Goal: Navigation & Orientation: Find specific page/section

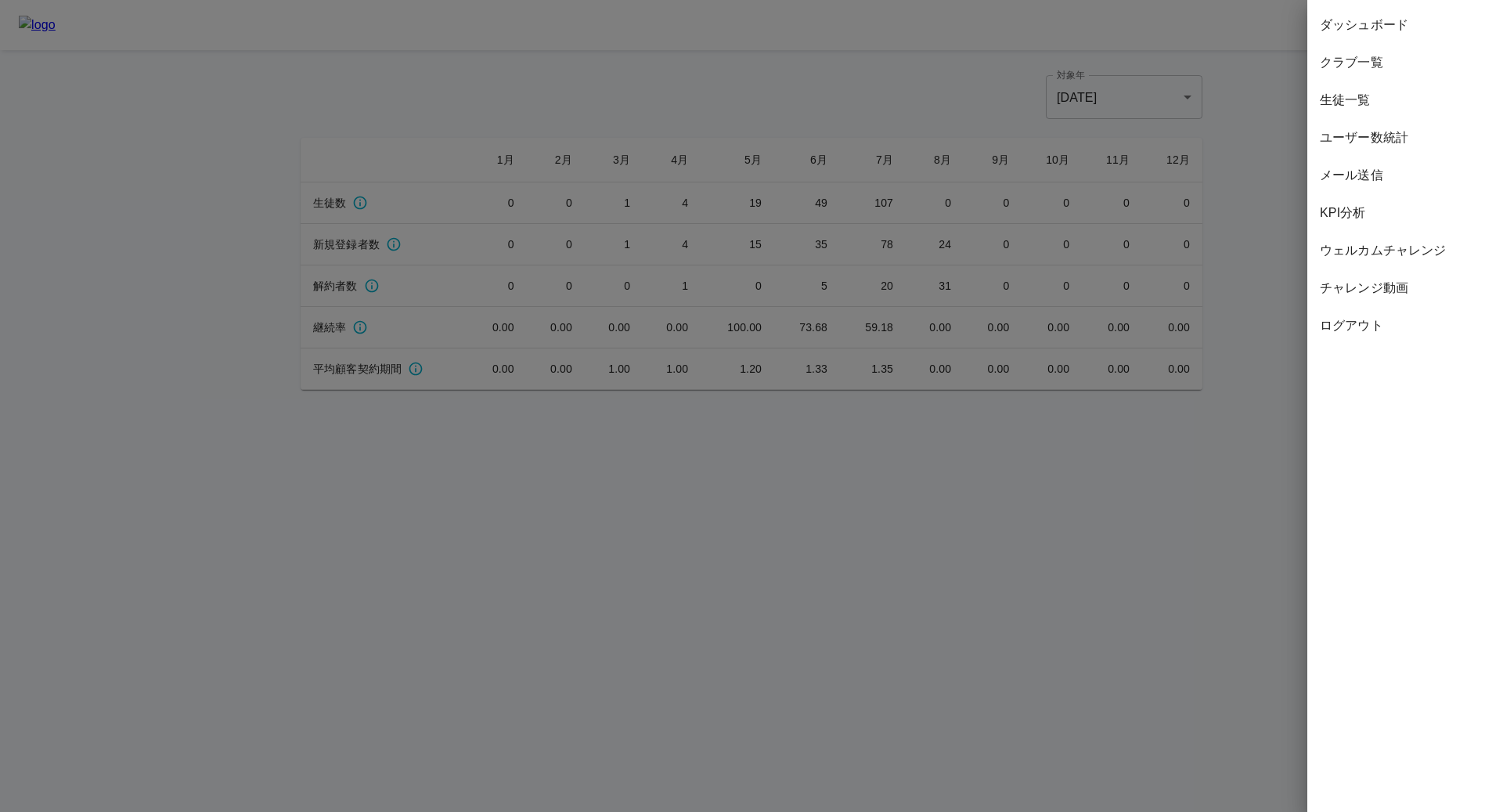
click at [710, 90] on div at bounding box center [752, 406] width 1503 height 812
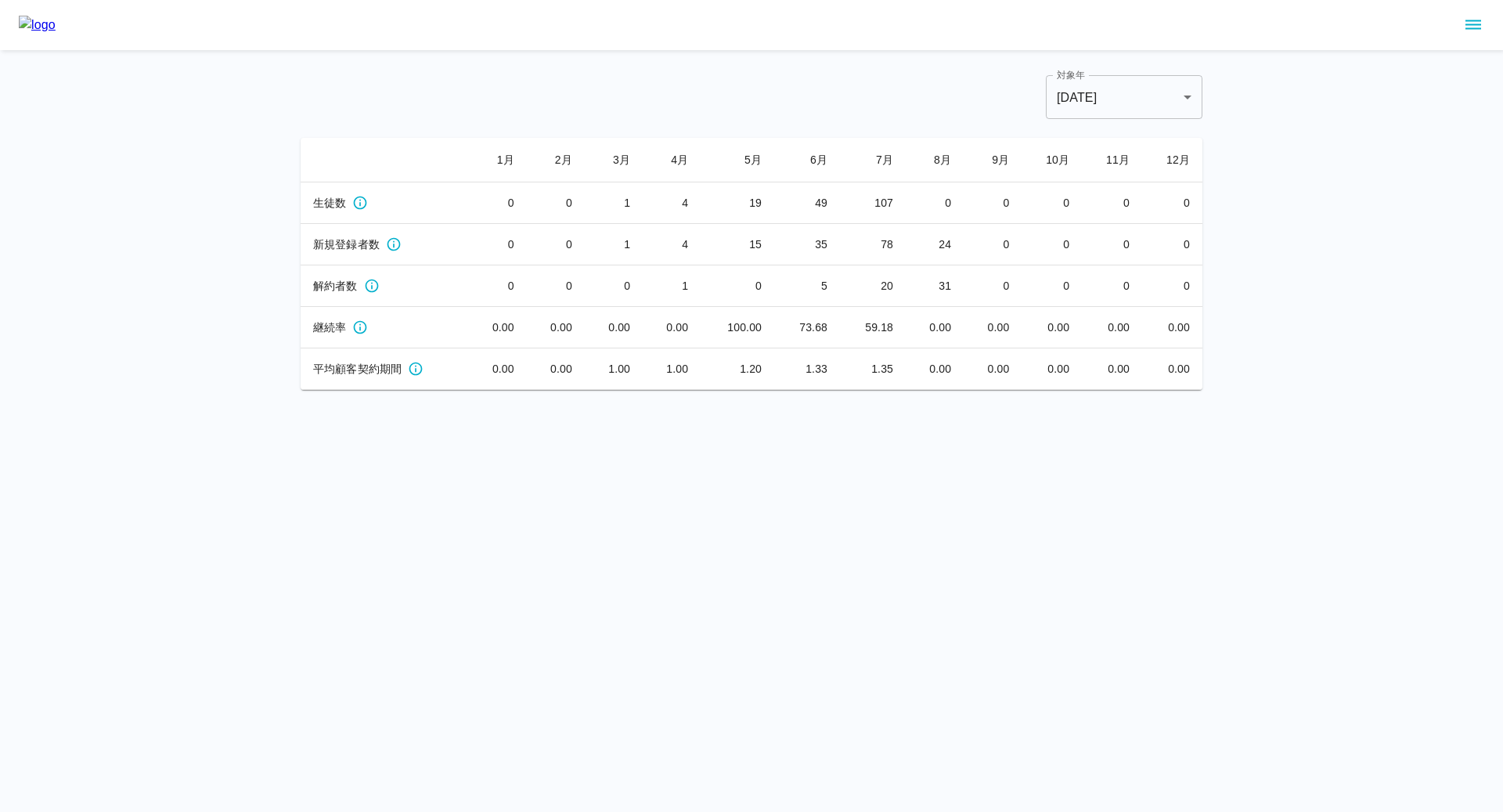
click at [1471, 26] on icon "sidemenu" at bounding box center [1473, 25] width 19 height 19
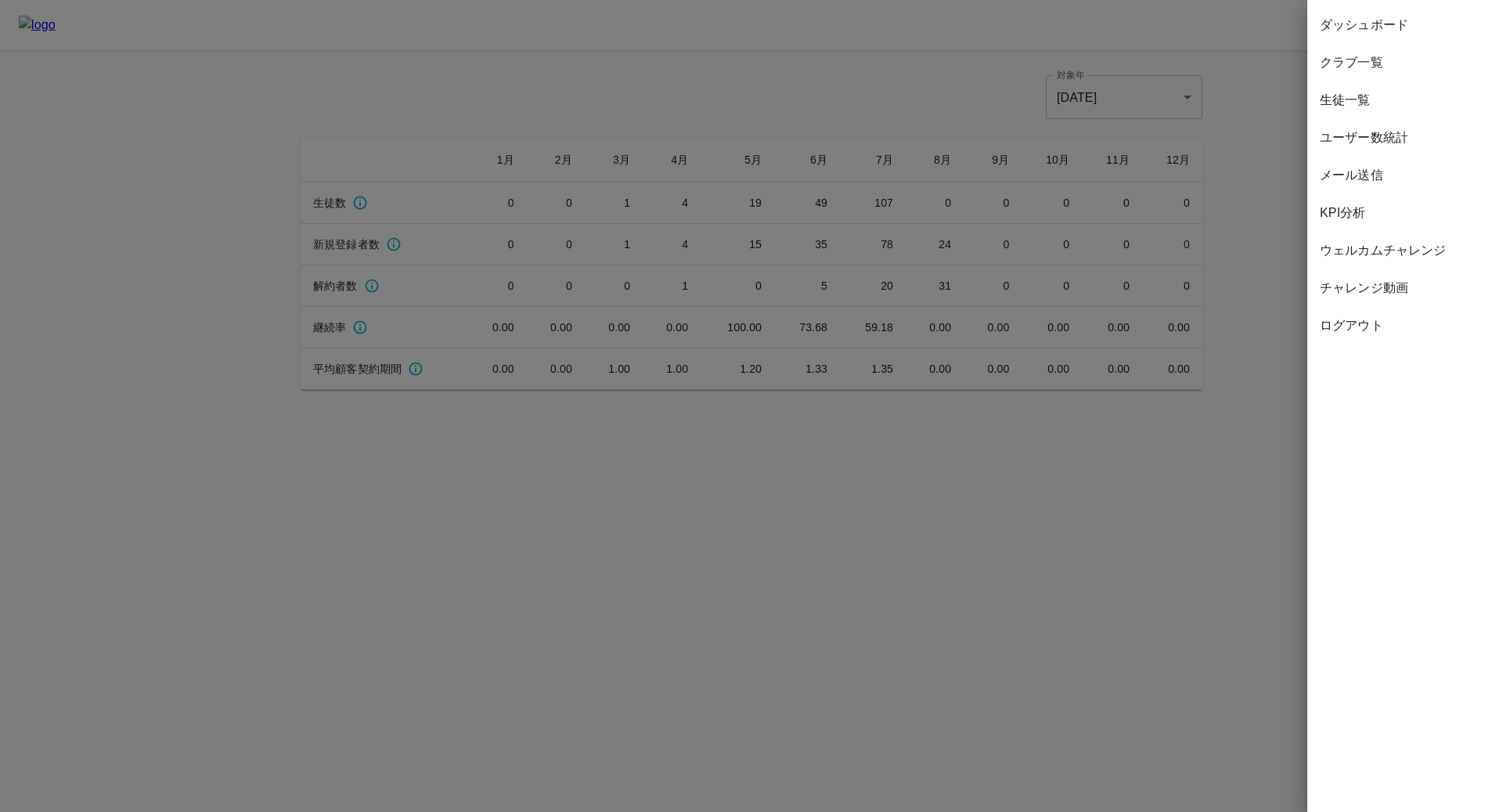
click at [1362, 110] on div "生徒一覧" at bounding box center [1405, 101] width 196 height 37
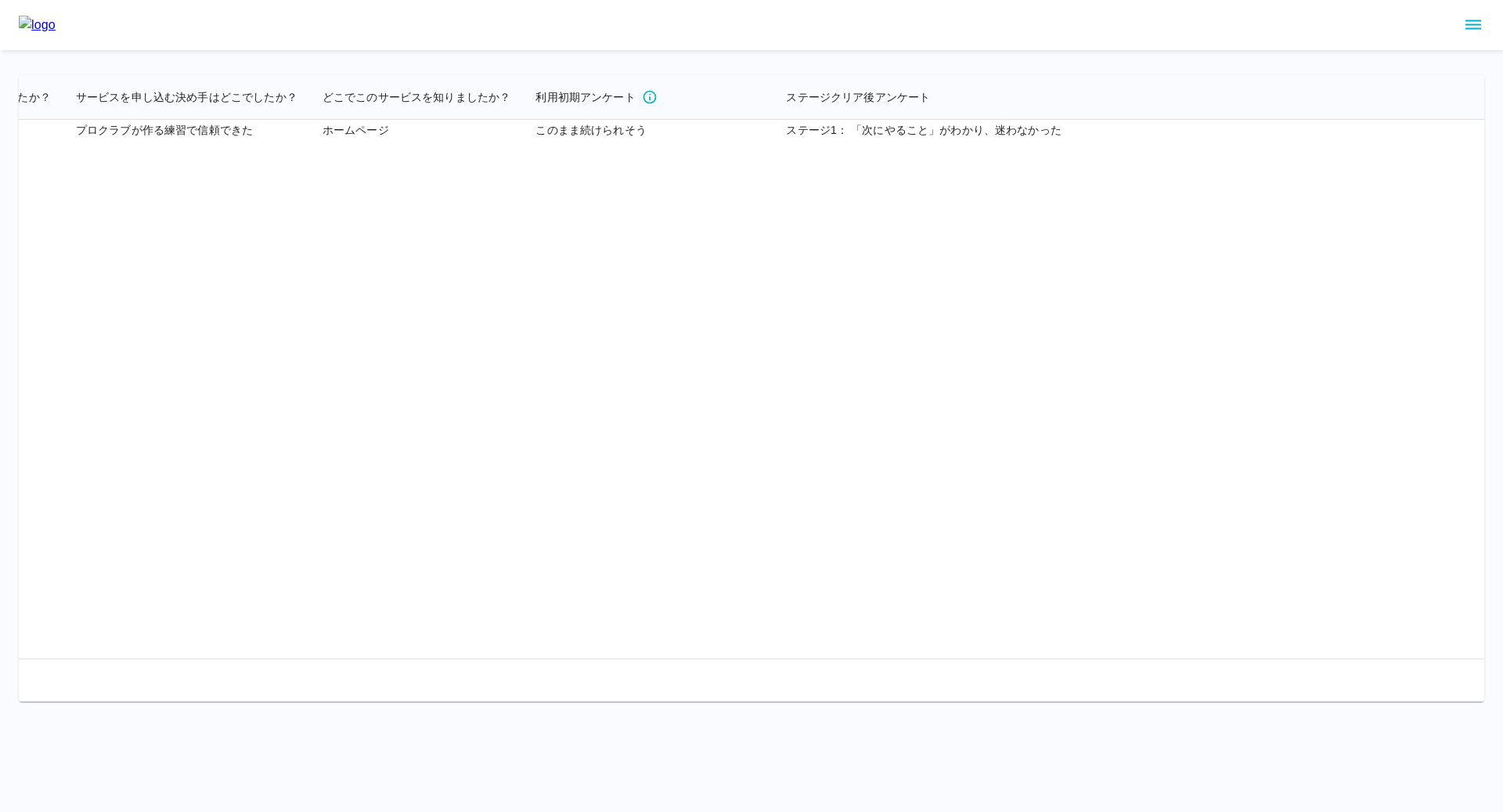
scroll to position [18207, 3767]
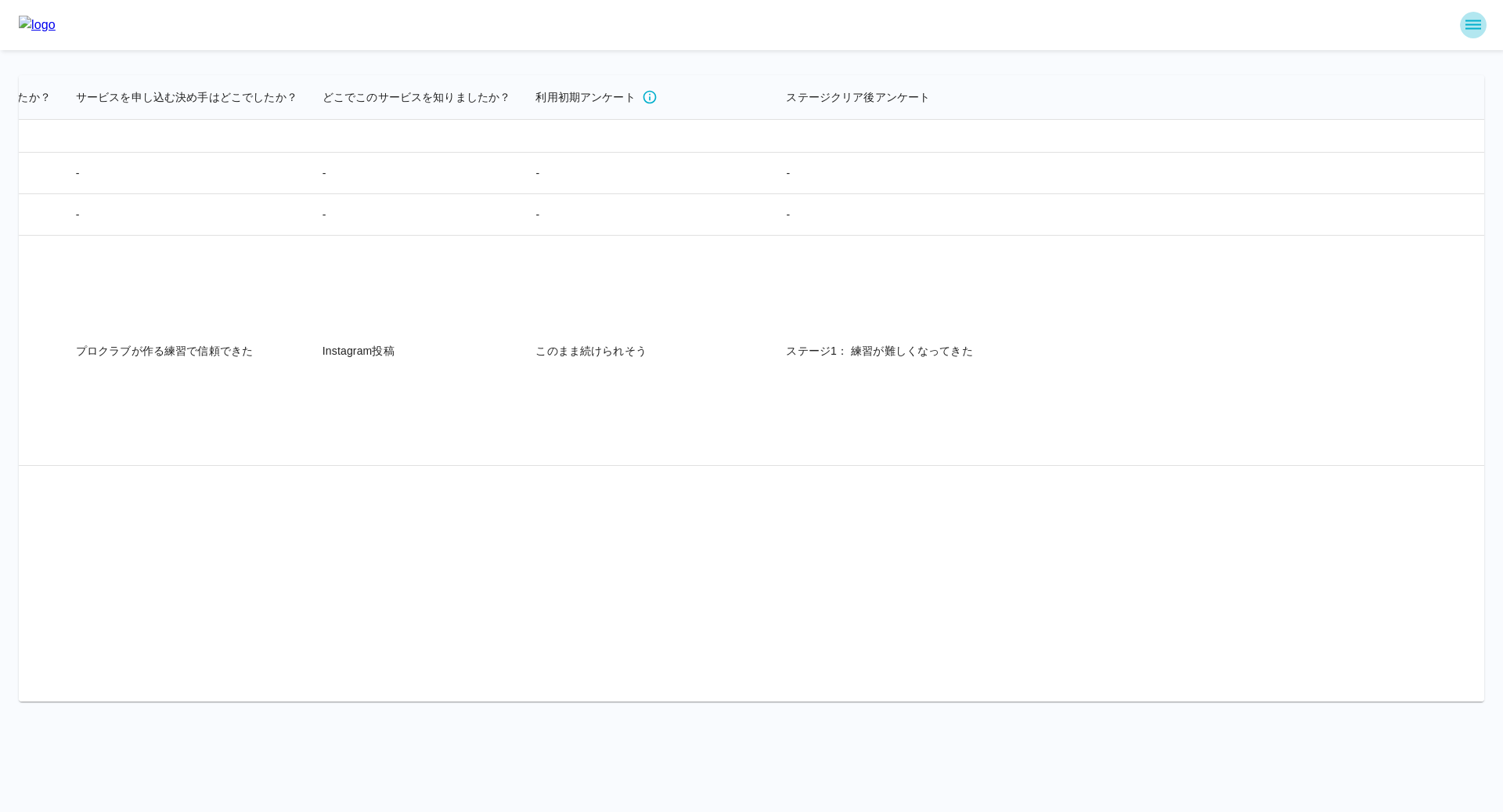
click at [1470, 28] on icon "sidemenu" at bounding box center [1473, 25] width 15 height 9
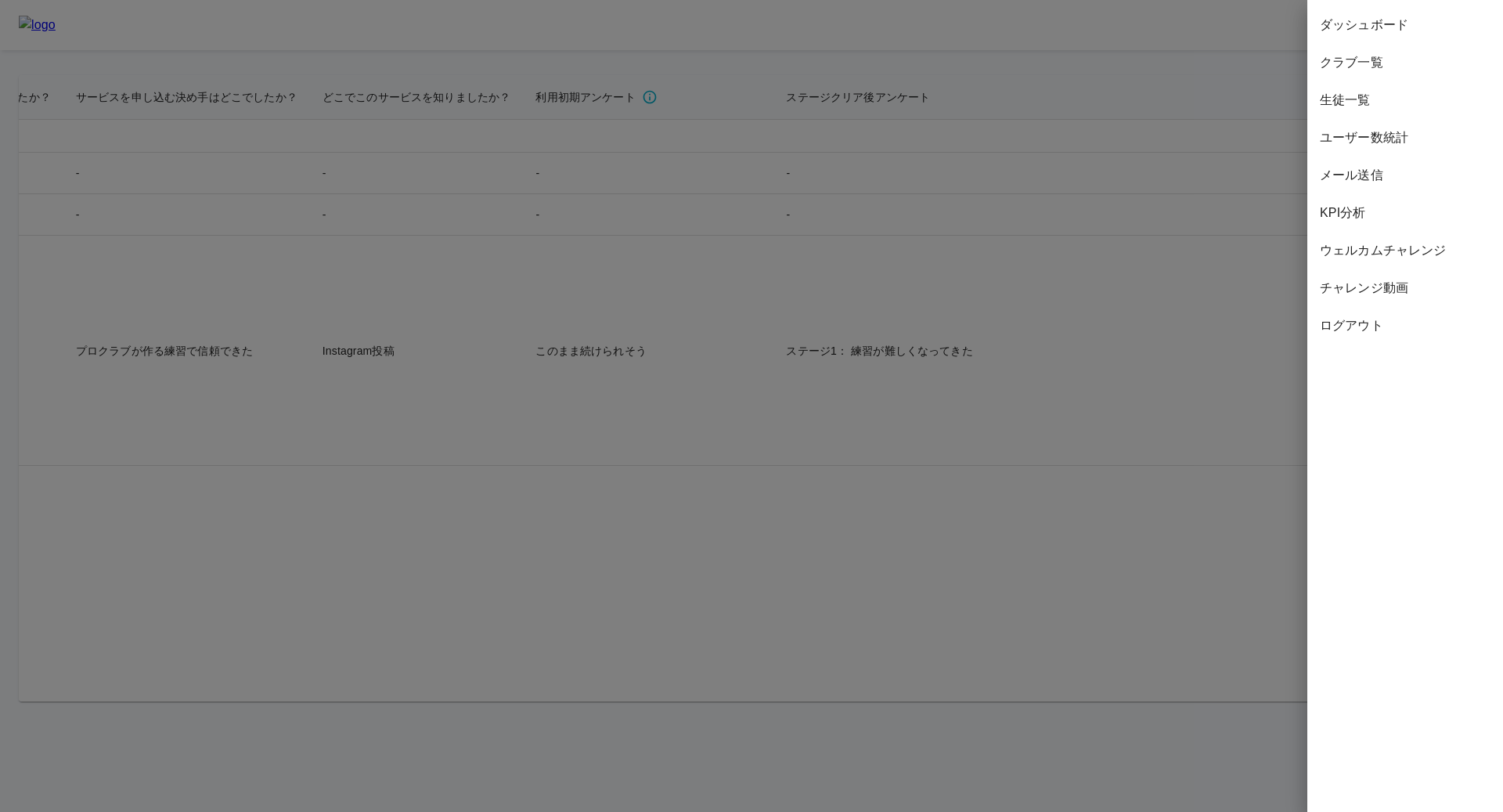
click at [1172, 37] on div at bounding box center [752, 406] width 1503 height 812
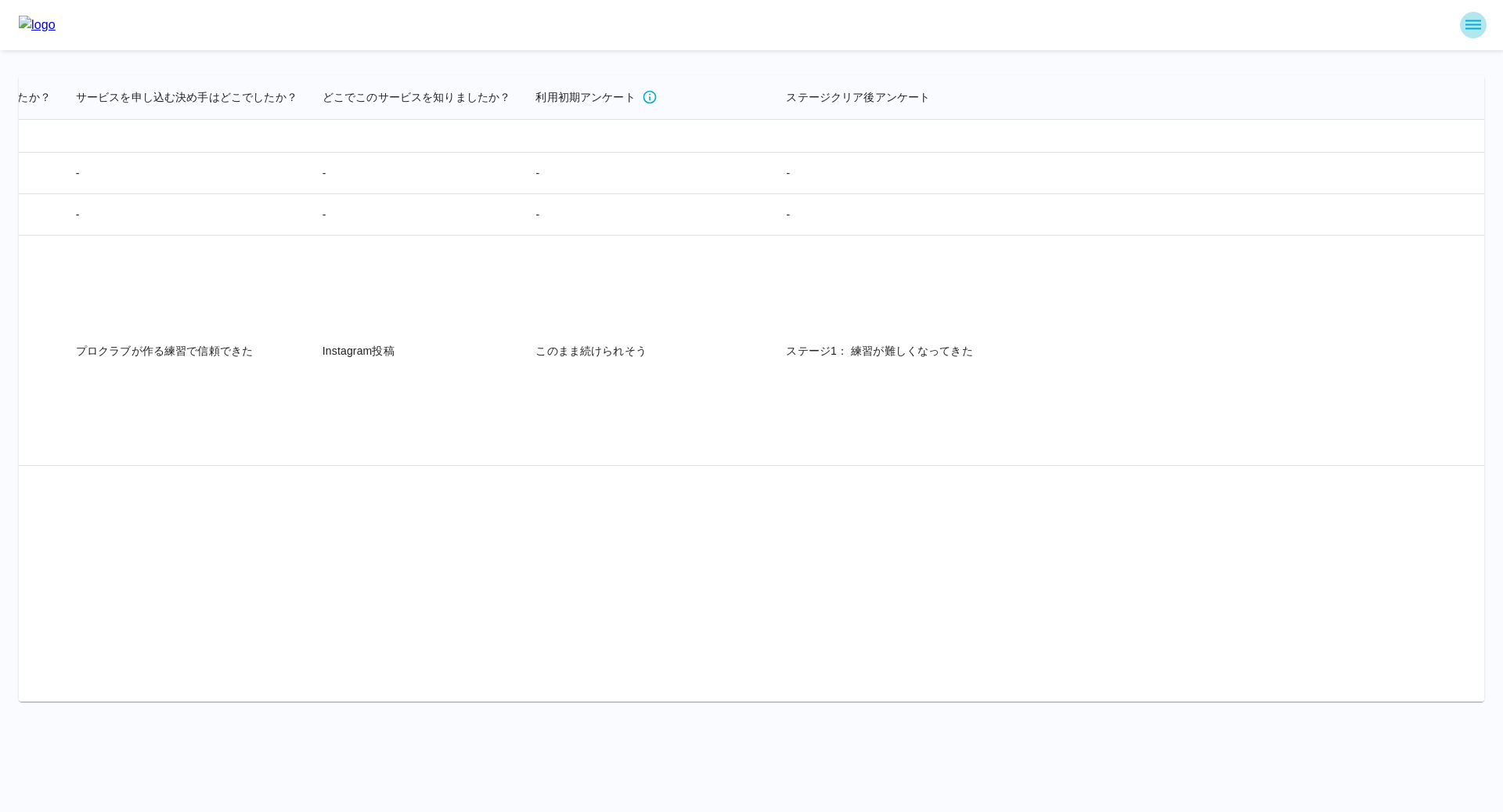
click at [1471, 22] on icon "sidemenu" at bounding box center [1473, 25] width 19 height 19
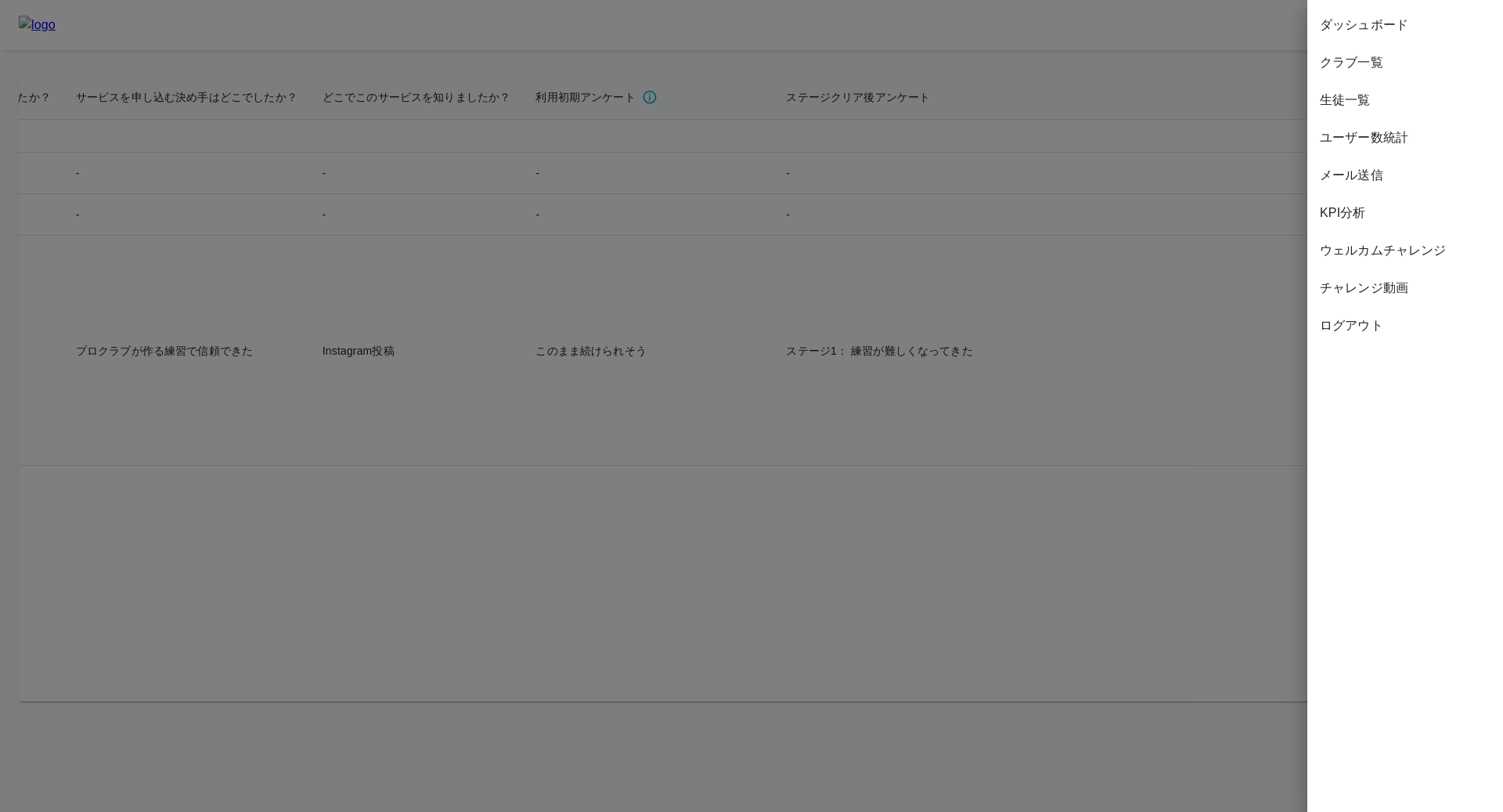
click at [1046, 85] on div at bounding box center [752, 406] width 1503 height 812
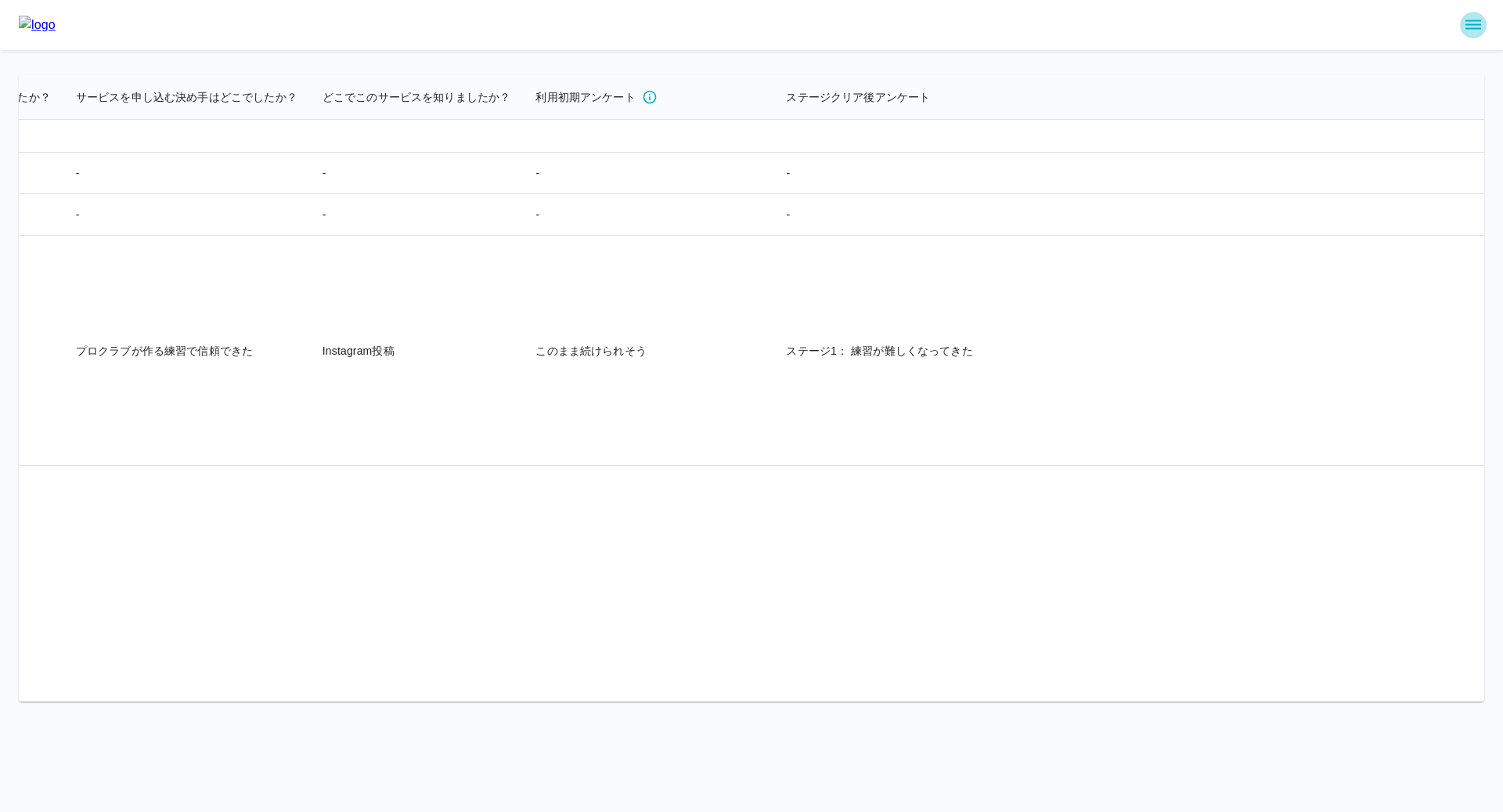
click at [1477, 24] on icon "sidemenu" at bounding box center [1473, 25] width 15 height 9
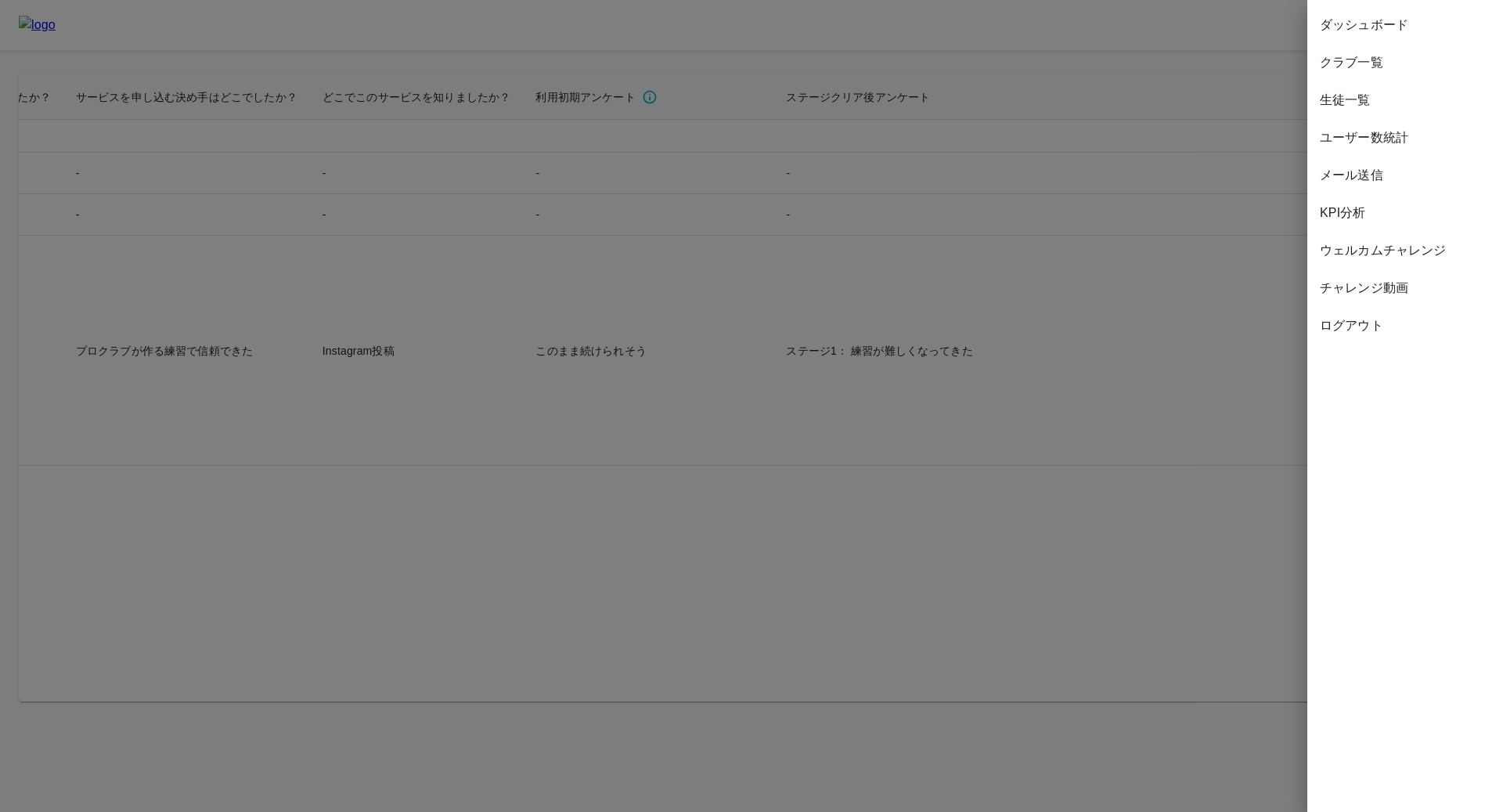
click at [1387, 148] on div "ユーザー数統計" at bounding box center [1405, 138] width 196 height 37
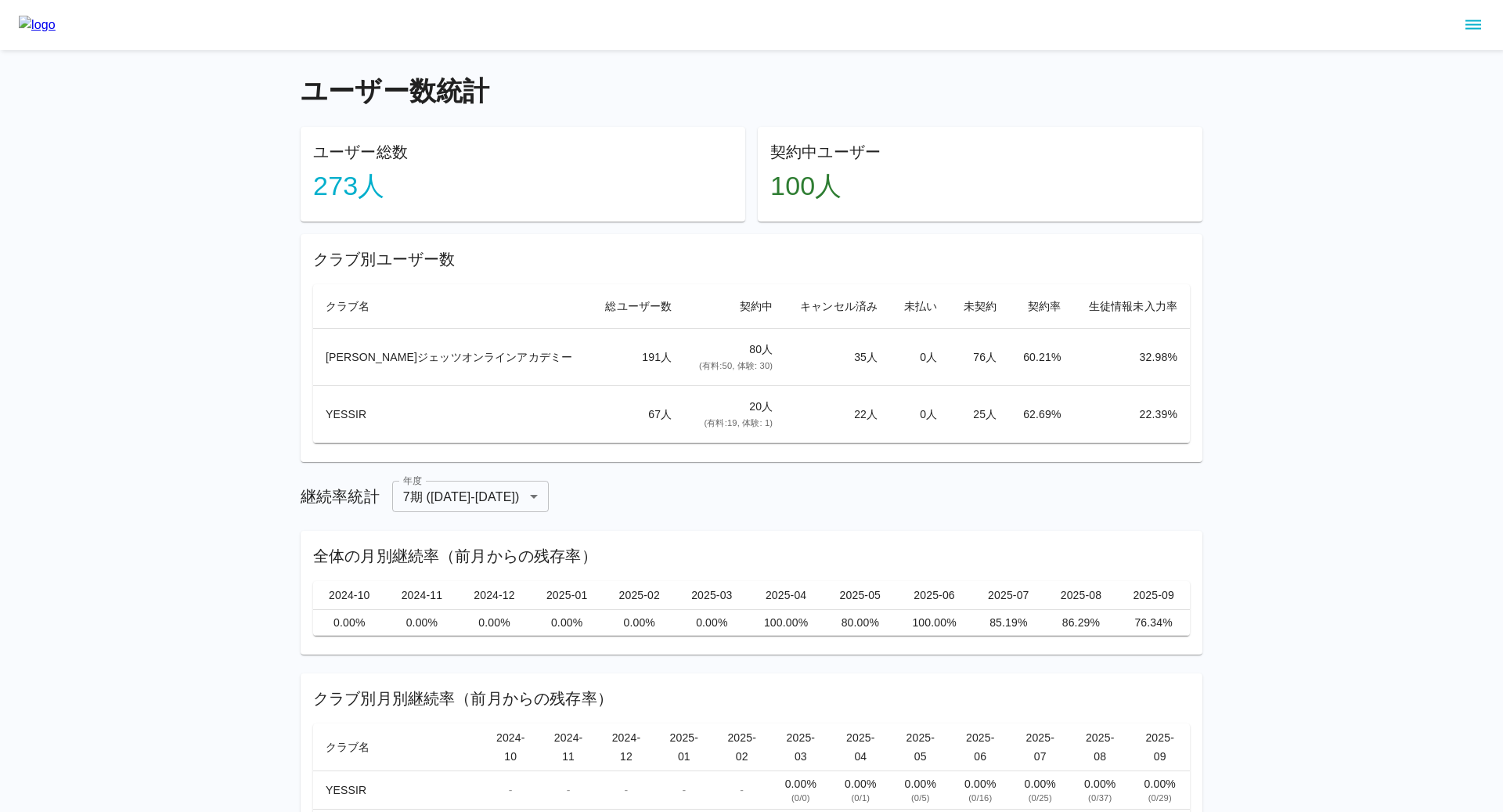
click at [1477, 23] on icon "sidemenu" at bounding box center [1473, 25] width 19 height 19
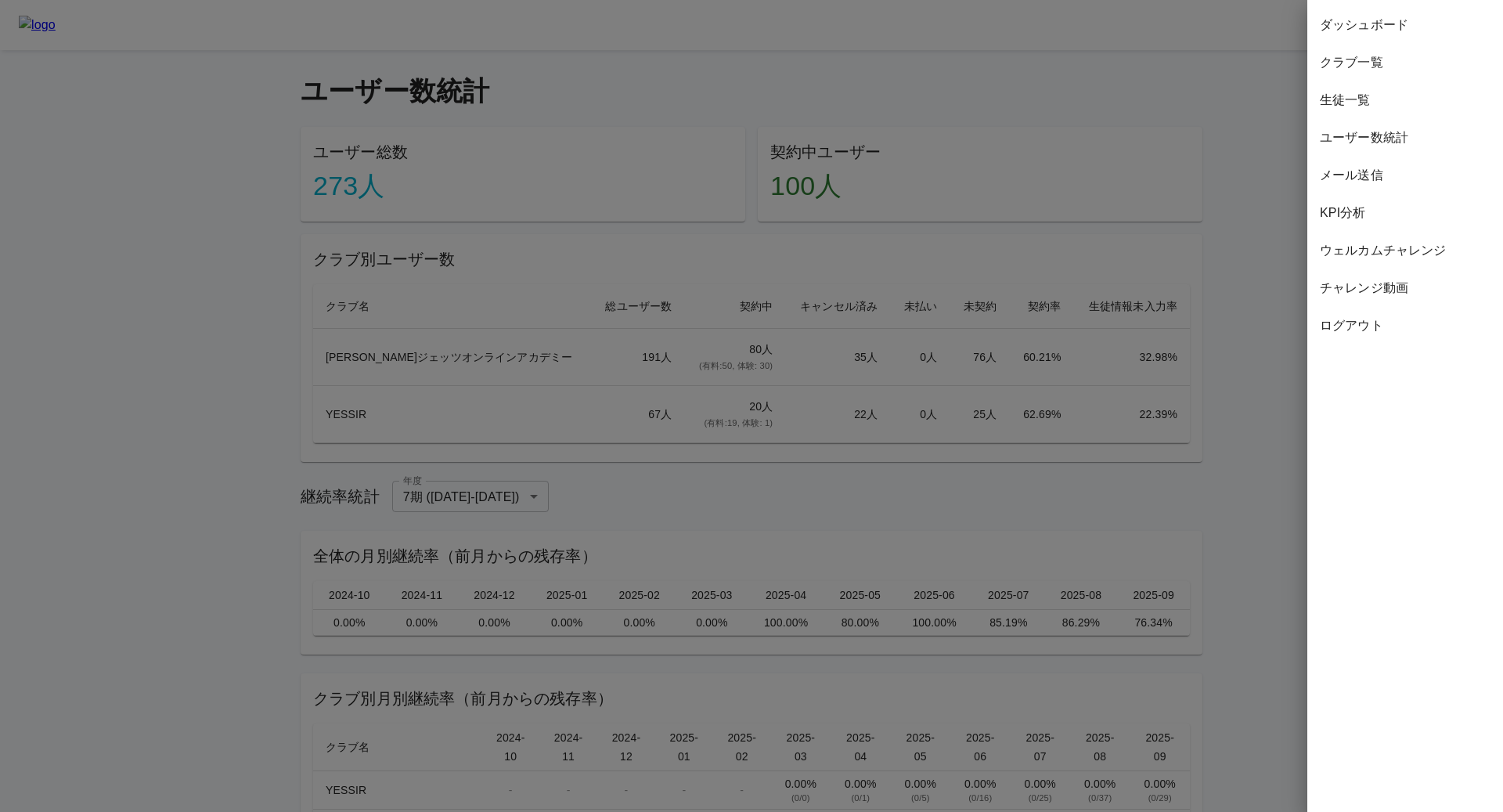
click at [1384, 101] on span "生徒一覧" at bounding box center [1405, 101] width 170 height 19
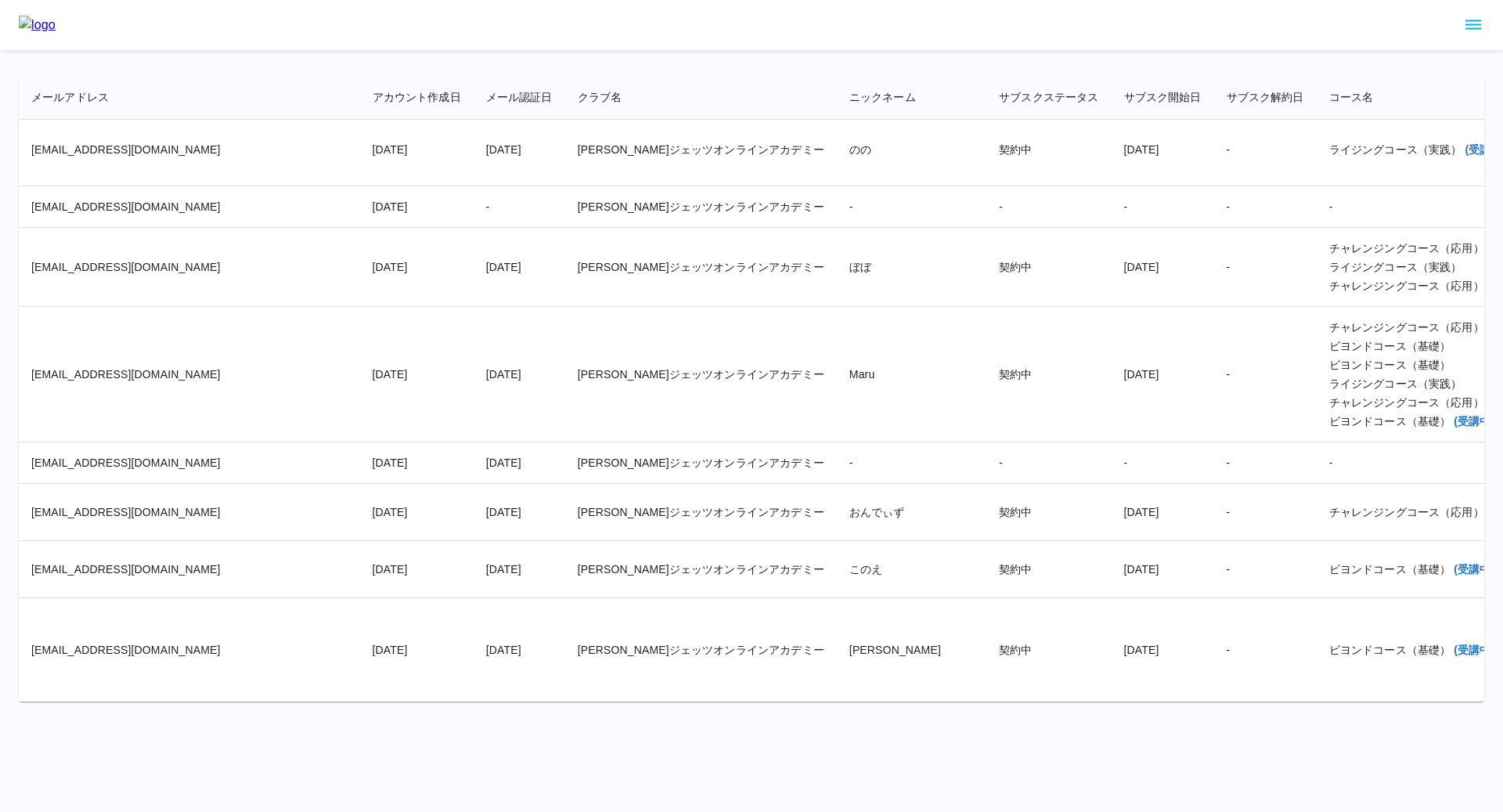
scroll to position [24937, 0]
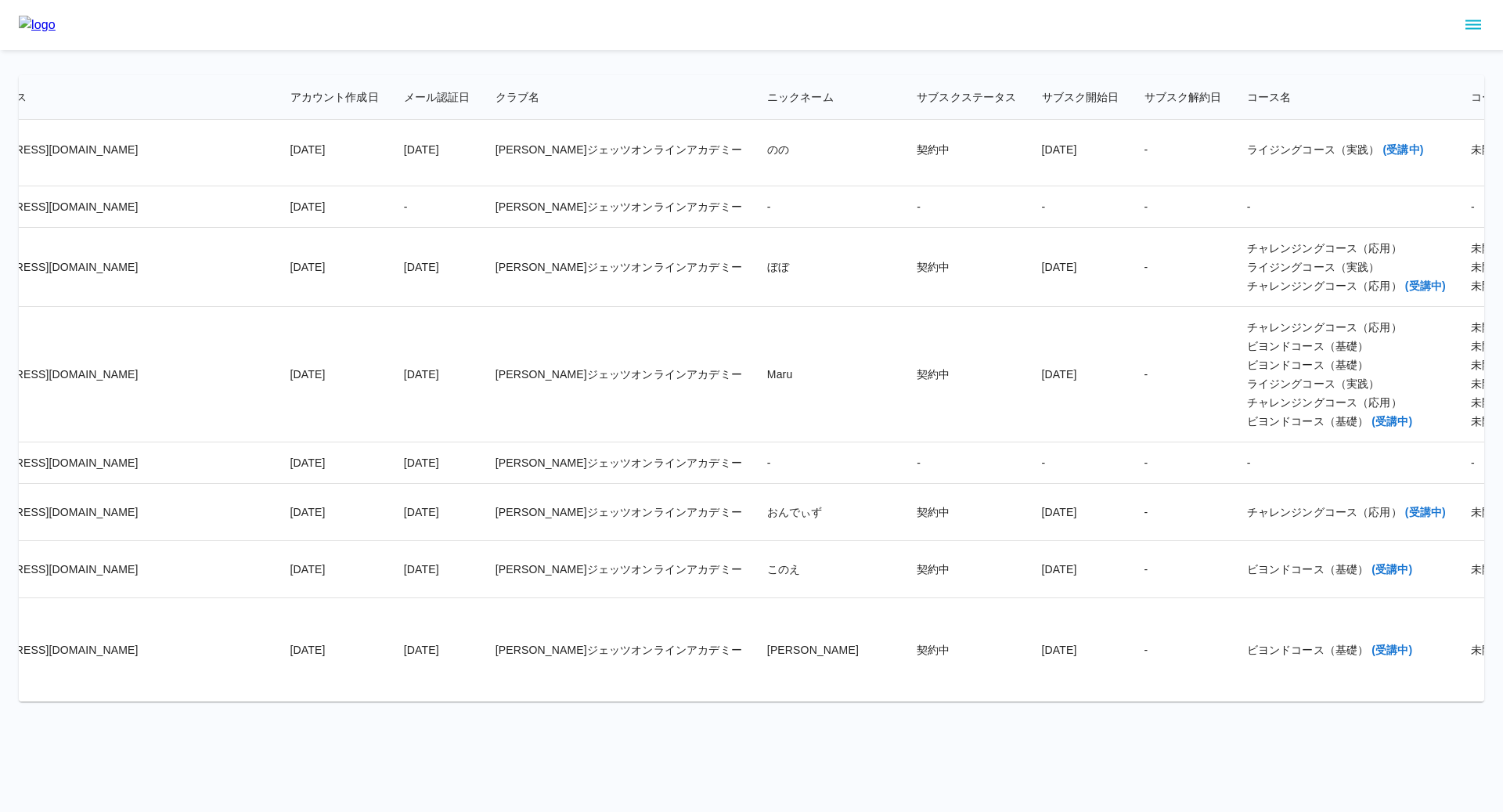
scroll to position [24937, 0]
